Goal: Task Accomplishment & Management: Manage account settings

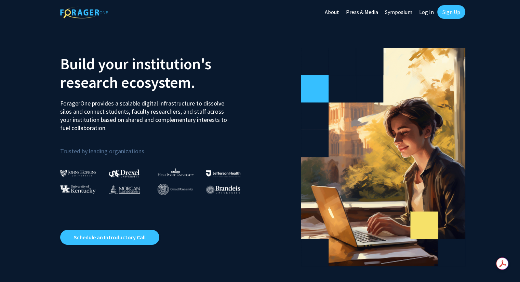
click at [429, 12] on link "Log In" at bounding box center [427, 12] width 22 height 24
select select
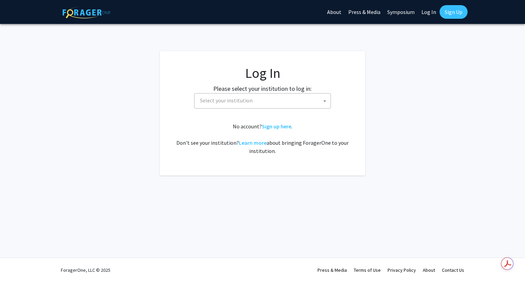
click at [228, 101] on span "Select your institution" at bounding box center [226, 100] width 53 height 7
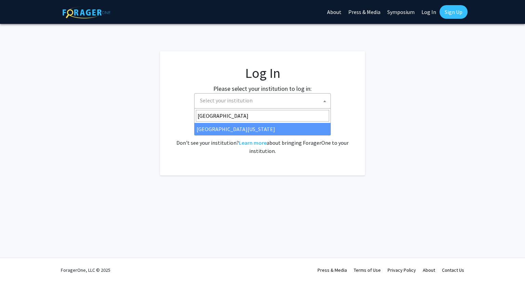
type input "[GEOGRAPHIC_DATA]"
select select "33"
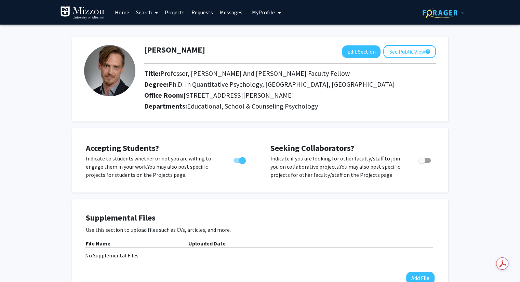
click at [235, 160] on span "Toggle" at bounding box center [239, 160] width 12 height 5
click at [237, 163] on input "Would you like to permit student requests?" at bounding box center [237, 163] width 0 height 0
checkbox input "false"
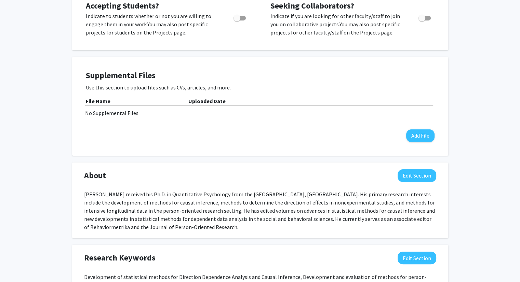
scroll to position [137, 0]
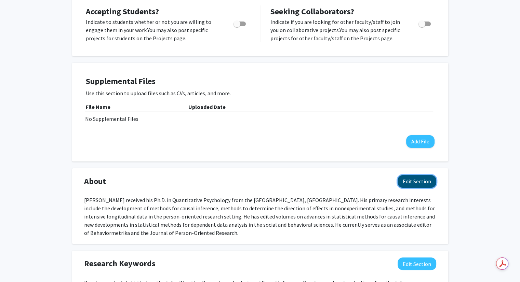
click at [416, 183] on button "Edit Section" at bounding box center [417, 181] width 39 height 13
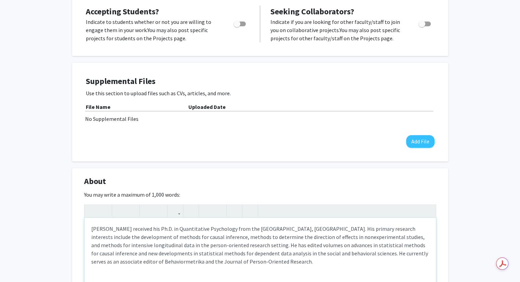
click at [164, 236] on div "Wolfgang Wiedermann received his Ph.D. in Quantitative Psychology from the Univ…" at bounding box center [259, 269] width 351 height 103
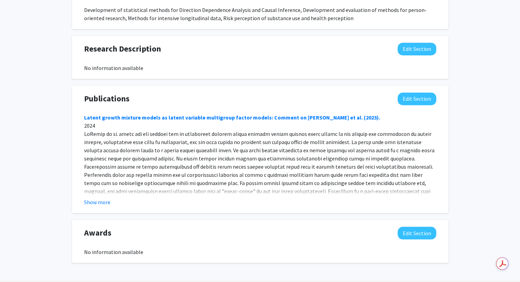
scroll to position [549, 0]
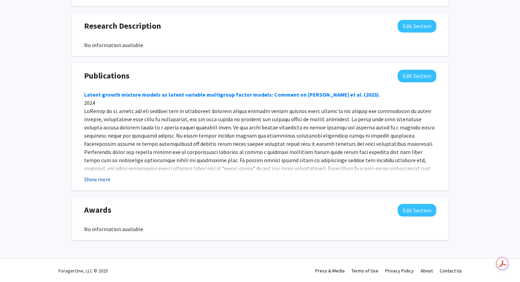
click at [90, 178] on button "Show more" at bounding box center [97, 179] width 26 height 8
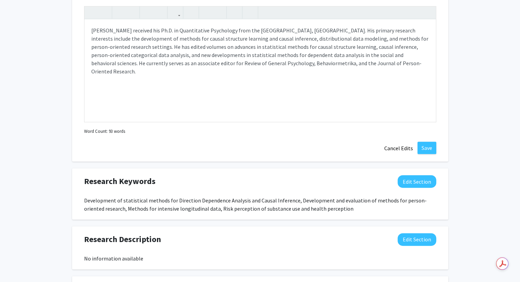
scroll to position [207, 0]
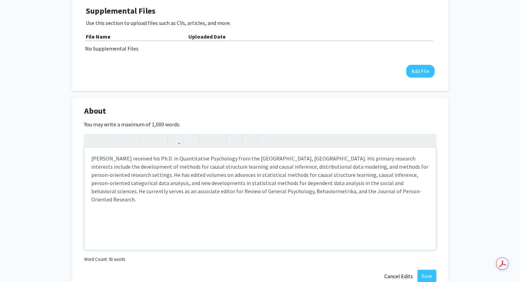
click at [120, 174] on div "Wolfgang Wiedermann received his Ph.D. in Quantitative Psychology from the Univ…" at bounding box center [259, 199] width 351 height 103
click at [129, 175] on div "Wolfgang Wiedermann received his Ph.D. in Quantitative Psychology from the Univ…" at bounding box center [259, 199] width 351 height 103
click at [140, 194] on div "Wolfgang Wiedermann received his Ph.D. in Quantitative Psychology from the Univ…" at bounding box center [259, 199] width 351 height 103
type textarea "Wolfgang Wiedermann received his Ph.D. in Quantitative Psychology from the Univ…"
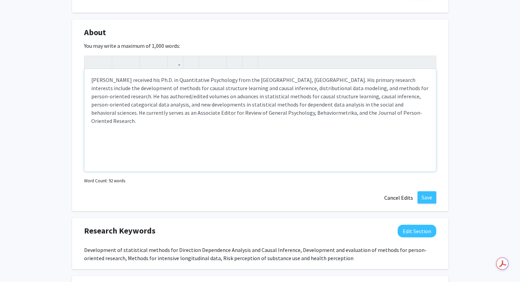
scroll to position [310, 0]
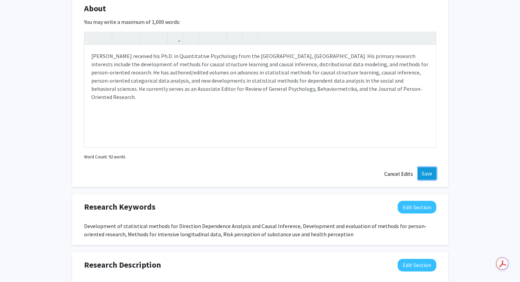
click at [428, 172] on button "Save" at bounding box center [426, 173] width 19 height 12
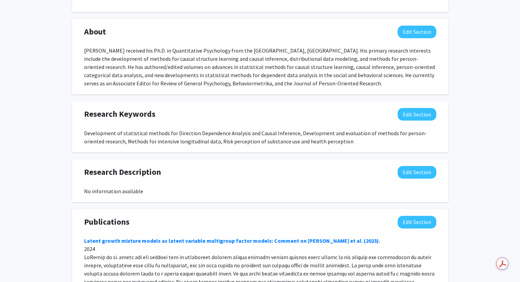
scroll to position [275, 0]
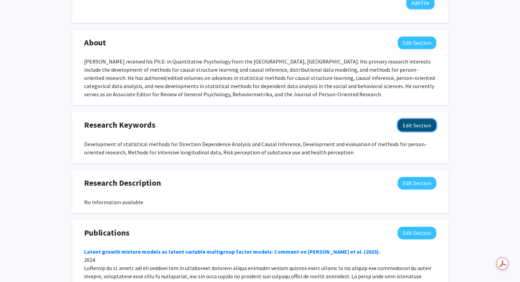
click at [405, 129] on button "Edit Section" at bounding box center [417, 125] width 39 height 13
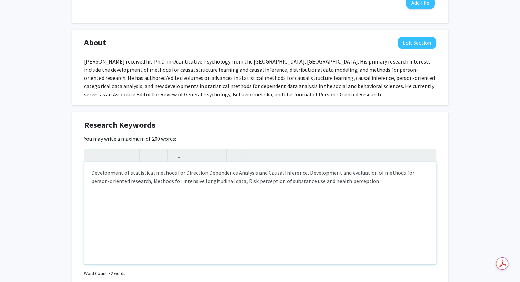
click at [303, 174] on div "Development of statistical methods for Direction Dependence Analysis and Causal…" at bounding box center [259, 213] width 351 height 103
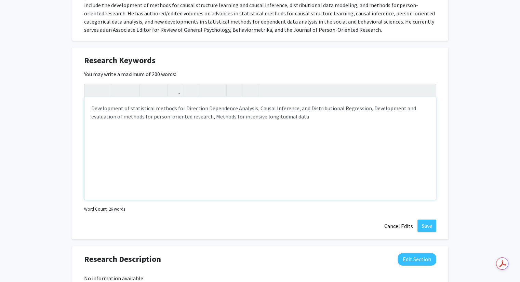
scroll to position [344, 0]
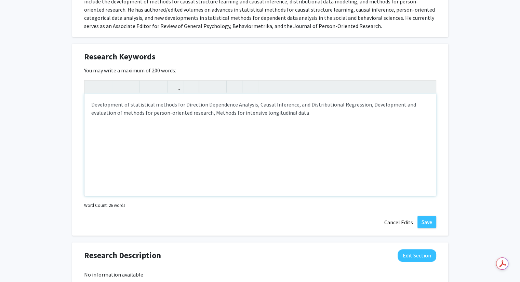
click at [188, 113] on div "Development of statistical methods for Direction Dependence Analysis, Causal In…" at bounding box center [259, 145] width 351 height 103
type textarea "Development of statistical methods for Direction Dependence Analysis, Causal In…"
click at [424, 218] on button "Save" at bounding box center [426, 222] width 19 height 12
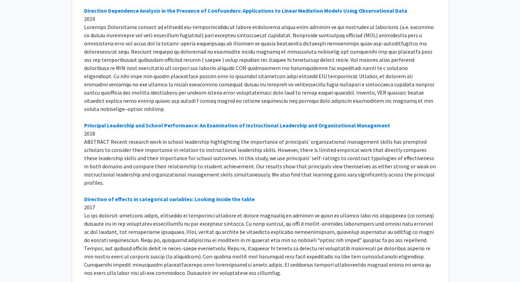
scroll to position [2336, 0]
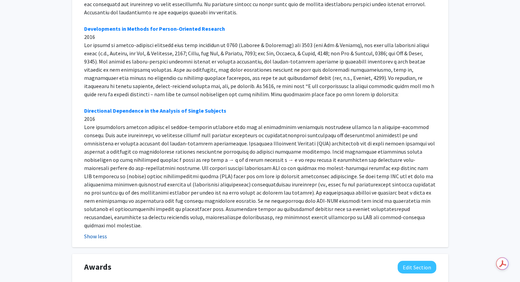
click at [99, 232] on button "Show less" at bounding box center [95, 236] width 23 height 8
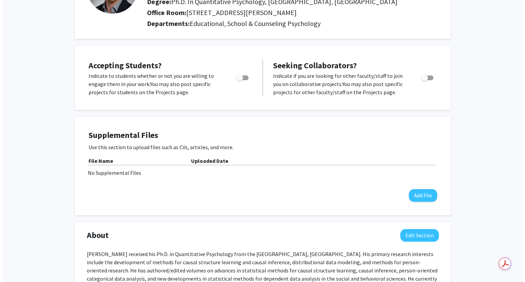
scroll to position [103, 0]
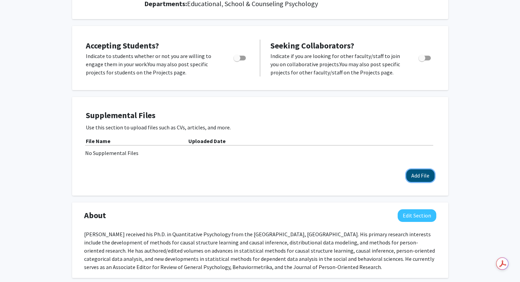
click at [410, 173] on button "Add File" at bounding box center [420, 176] width 28 height 13
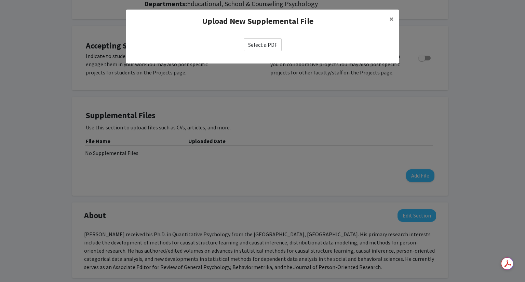
click at [266, 46] on label "Select a PDF" at bounding box center [263, 44] width 38 height 13
click at [0, 0] on input "Select a PDF" at bounding box center [0, 0] width 0 height 0
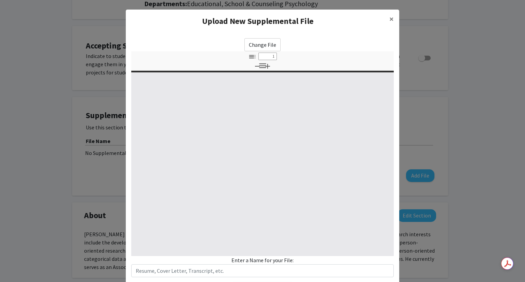
select select "custom"
type input "0"
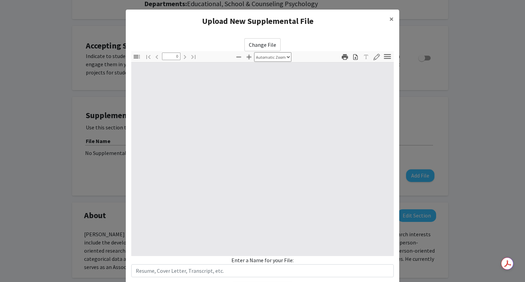
select select "custom"
type input "1"
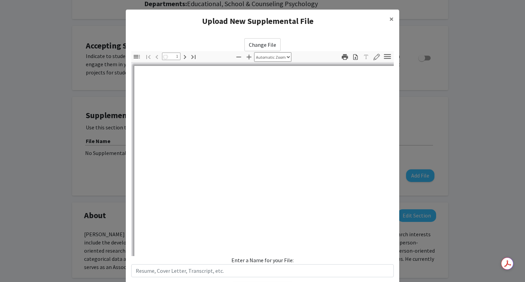
select select "auto"
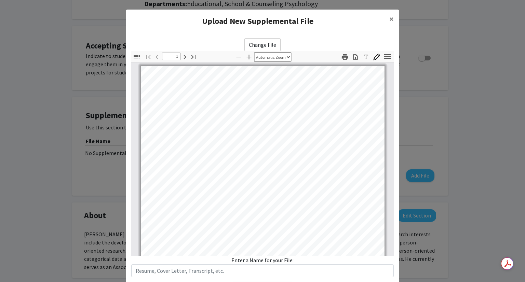
scroll to position [0, 0]
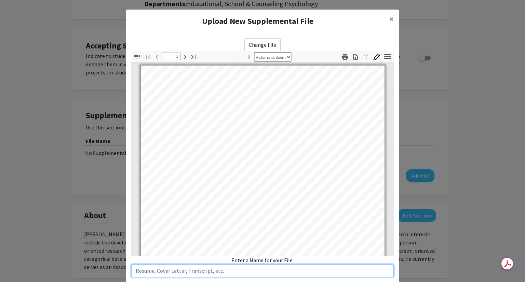
click at [226, 274] on input "text" at bounding box center [262, 271] width 262 height 13
type input "CV"
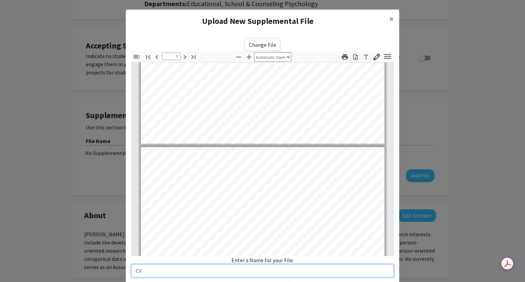
scroll to position [1094, 0]
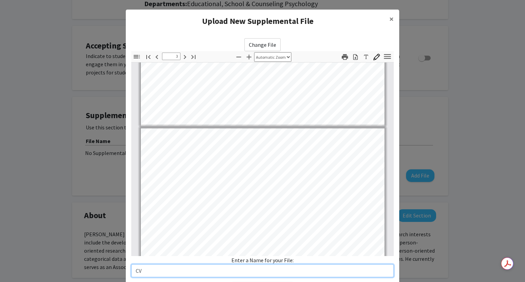
type input "4"
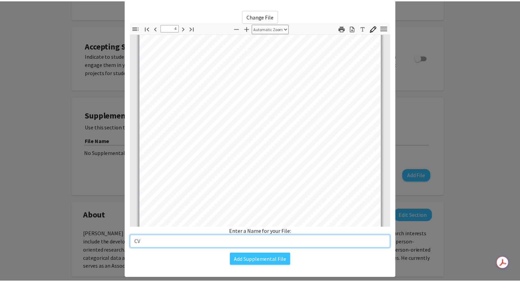
scroll to position [41, 0]
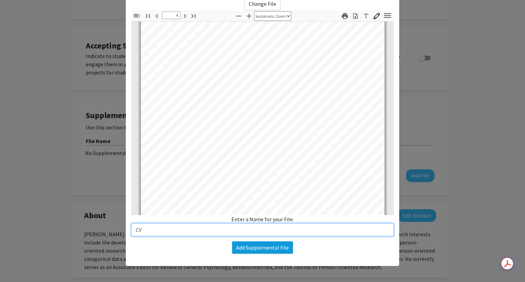
type input "CV"
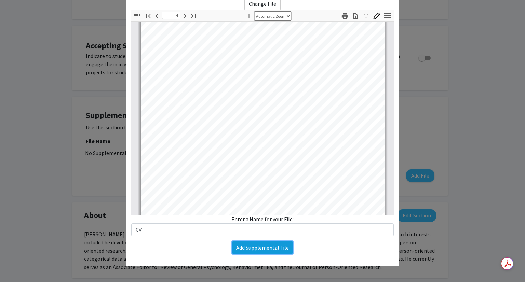
click at [270, 250] on button "Add Supplemental File" at bounding box center [262, 248] width 61 height 12
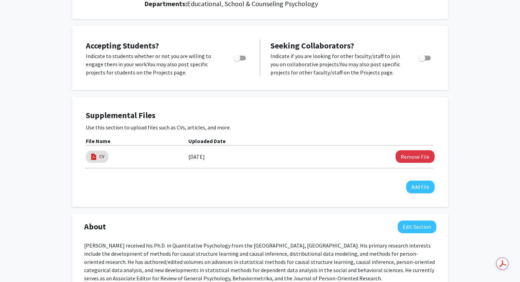
scroll to position [0, 0]
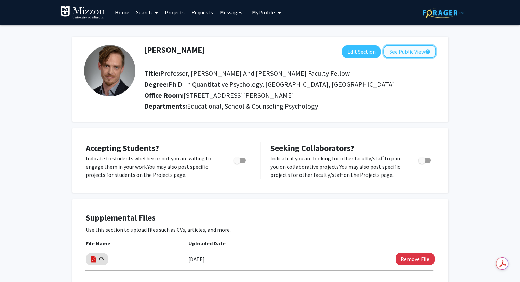
click at [403, 51] on button "See Public View help" at bounding box center [409, 51] width 53 height 13
